Goal: Information Seeking & Learning: Understand process/instructions

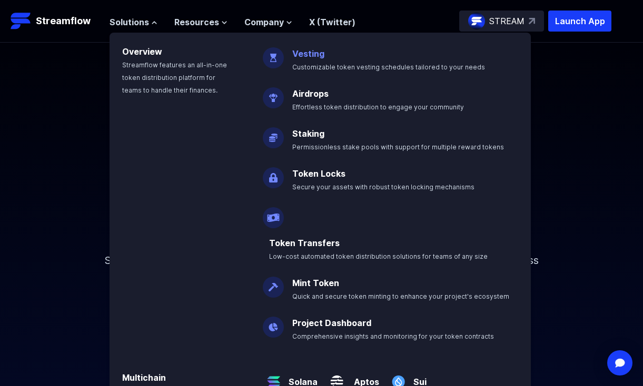
click at [311, 51] on link "Vesting" at bounding box center [308, 53] width 32 height 11
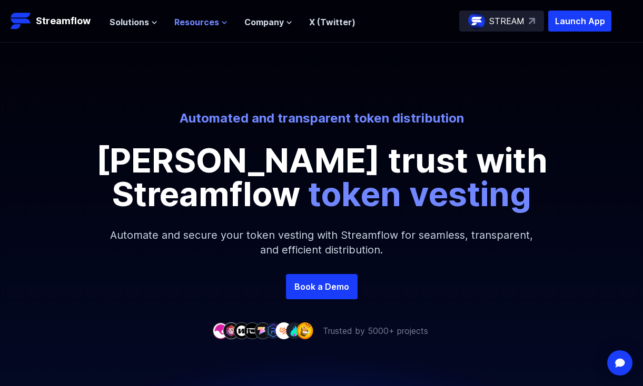
click at [224, 22] on icon at bounding box center [224, 22] width 6 height 6
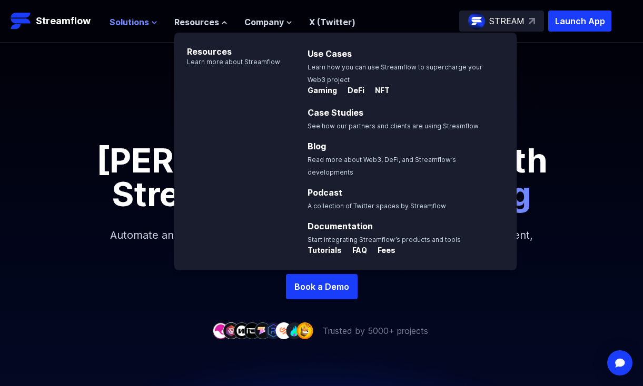
click at [149, 27] on button "Solutions" at bounding box center [134, 22] width 48 height 13
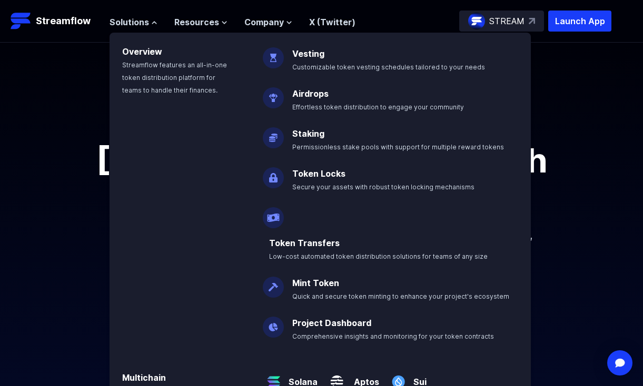
click at [58, 211] on div "Automated and transparent token distribution [PERSON_NAME] trust with Streamflo…" at bounding box center [321, 192] width 643 height 164
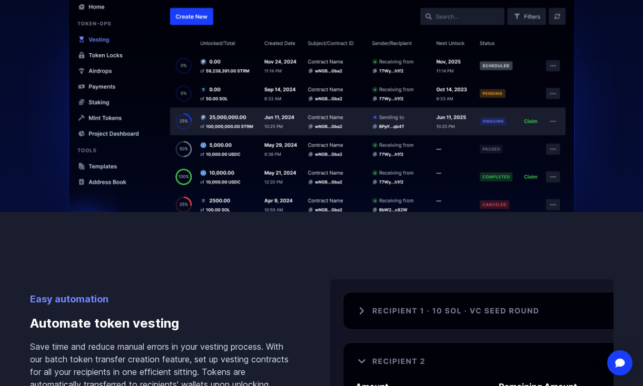
scroll to position [607, 0]
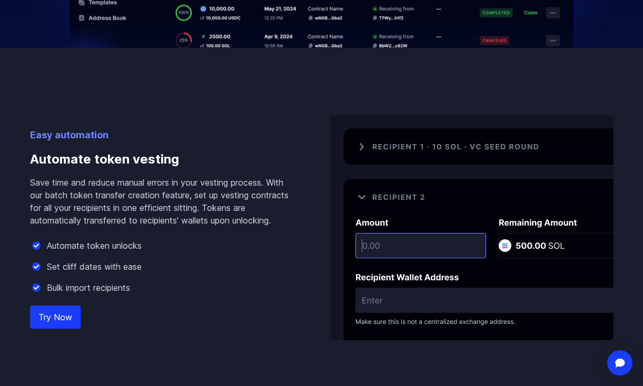
click at [63, 324] on link "Try Now" at bounding box center [55, 317] width 51 height 23
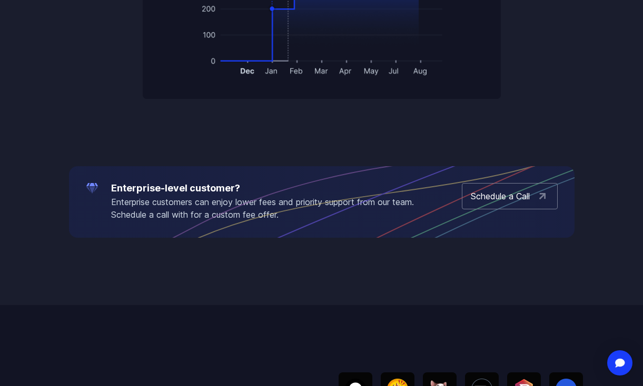
scroll to position [2630, 0]
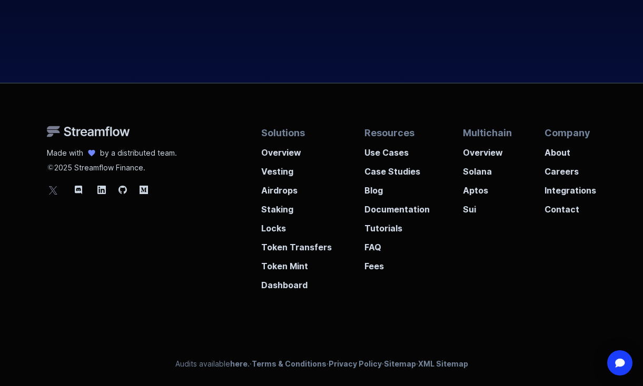
click at [544, 247] on div "Solutions Overview Vesting Airdrops Staking Locks Token Transfers Token Mint Da…" at bounding box center [428, 209] width 335 height 166
click at [391, 221] on p "Tutorials" at bounding box center [396, 225] width 65 height 19
